Goal: Task Accomplishment & Management: Manage account settings

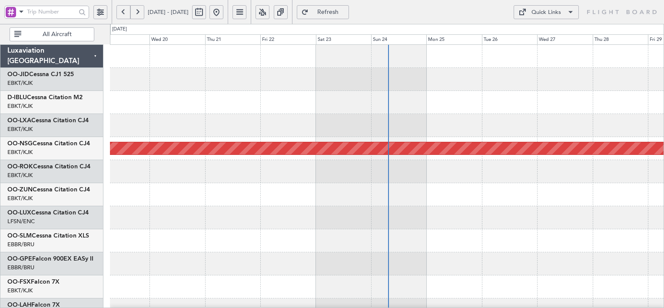
click at [40, 125] on div "EBKT/KJK Kortrijk-[GEOGRAPHIC_DATA]" at bounding box center [53, 129] width 93 height 9
click at [41, 120] on link "OO-LXA Cessna Citation CJ4" at bounding box center [47, 120] width 81 height 6
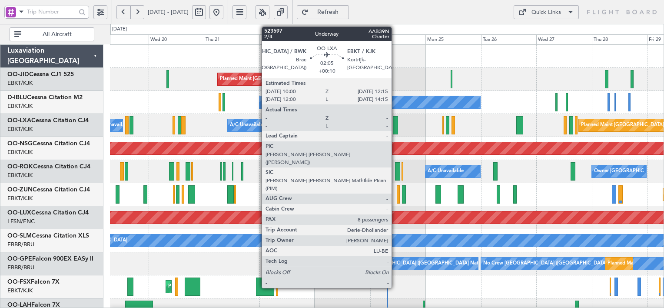
click at [395, 127] on div at bounding box center [395, 125] width 5 height 18
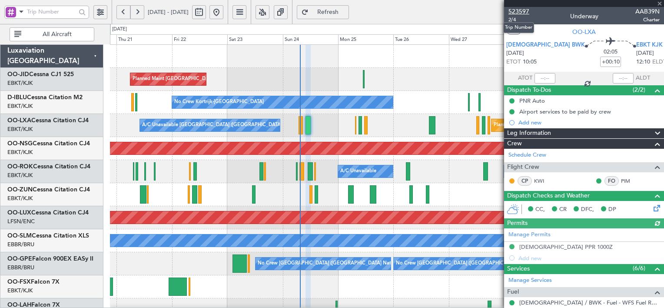
click at [522, 14] on span "523597" at bounding box center [518, 11] width 21 height 9
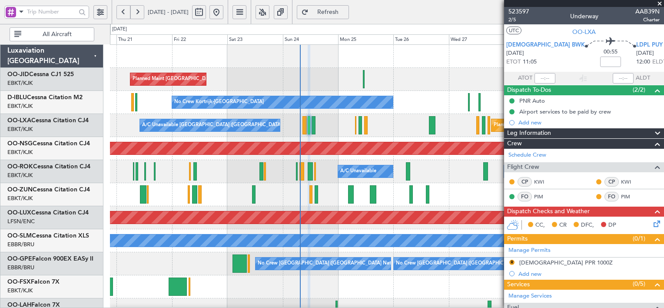
click at [344, 12] on span "Refresh" at bounding box center [328, 12] width 36 height 6
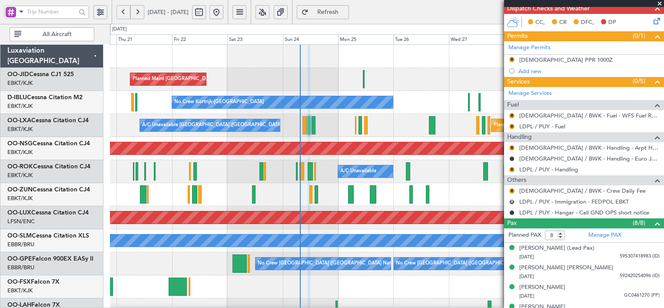
scroll to position [292, 0]
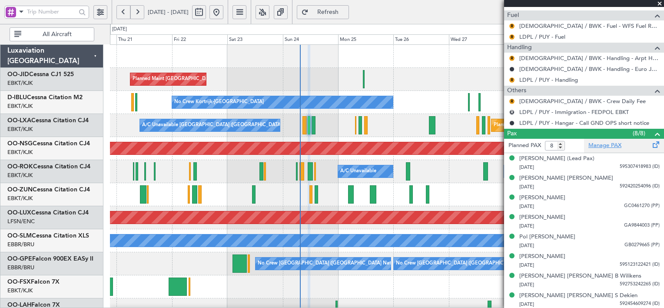
click at [600, 144] on link "Manage PAX" at bounding box center [604, 145] width 33 height 9
